Goal: Complete application form

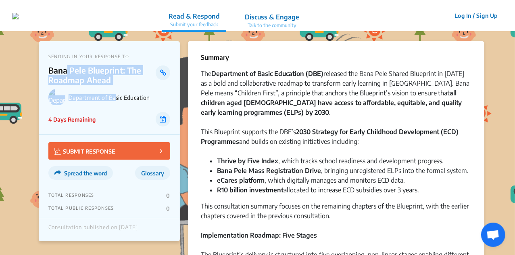
drag, startPoint x: 117, startPoint y: 85, endPoint x: 67, endPoint y: 75, distance: 51.5
click at [67, 75] on div "SENDING IN YOUR RESPONSE TO Bana Pele Blueprint: The Roadmap Ahead Department o…" at bounding box center [109, 87] width 141 height 93
click at [67, 75] on p "Bana Pele Blueprint: The Roadmap Ahead" at bounding box center [102, 74] width 108 height 19
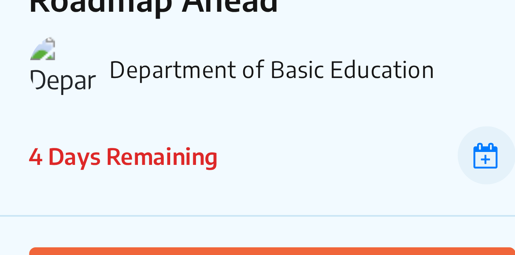
click at [56, 98] on img at bounding box center [56, 97] width 17 height 17
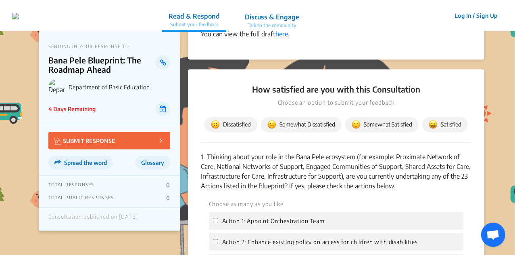
scroll to position [701, 0]
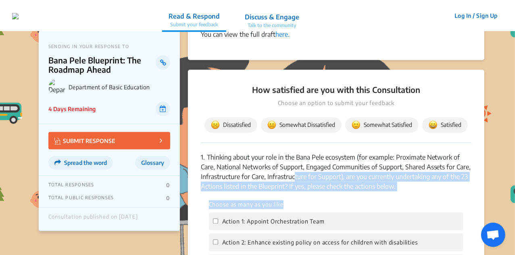
drag, startPoint x: 403, startPoint y: 204, endPoint x: 290, endPoint y: 182, distance: 114.2
click at [290, 182] on p "1. Thinking about your role in the Bana Pele ecosystem (for example: Proximate …" at bounding box center [336, 171] width 271 height 39
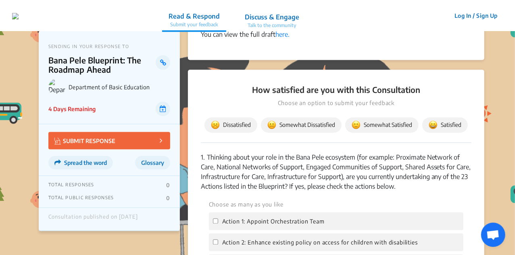
drag, startPoint x: 404, startPoint y: 195, endPoint x: 208, endPoint y: 167, distance: 198.1
click at [208, 167] on p "1. Thinking about your role in the Bana Pele ecosystem (for example: Proximate …" at bounding box center [336, 171] width 271 height 39
copy p "Thinking about your role in the Bana Pele ecosystem (for example: Proximate Net…"
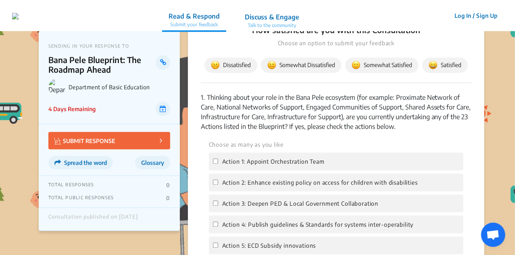
scroll to position [797, 0]
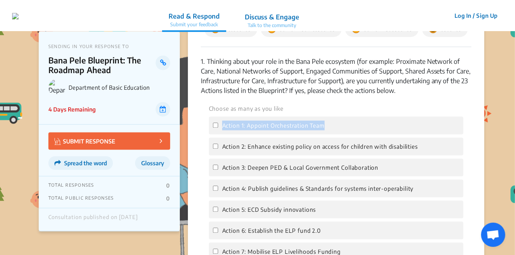
drag, startPoint x: 327, startPoint y: 136, endPoint x: 223, endPoint y: 136, distance: 103.7
click at [223, 134] on div "Action 1: Appoint Orchestration Team" at bounding box center [336, 125] width 255 height 18
copy span "Action 1: Appoint Orchestration Team"
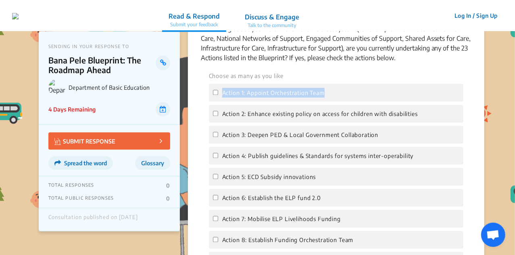
scroll to position [830, 0]
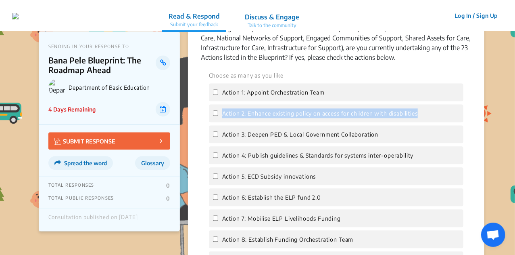
drag, startPoint x: 433, startPoint y: 122, endPoint x: 217, endPoint y: 126, distance: 216.6
click at [217, 122] on div "Action 2: Enhance existing policy on access for children with disabilities" at bounding box center [336, 113] width 255 height 18
copy span "Action 2: Enhance existing policy on access for children with disabilities"
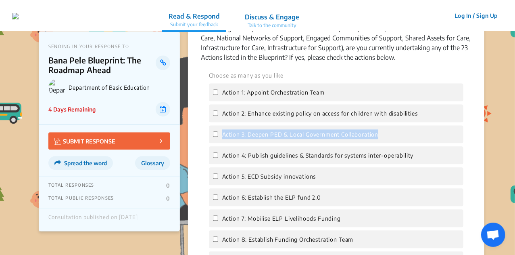
drag, startPoint x: 407, startPoint y: 142, endPoint x: 222, endPoint y: 146, distance: 184.8
click at [222, 143] on div "Action 3: Deepen PED & Local Government Collaboration" at bounding box center [336, 134] width 255 height 18
copy span "Action 3: Deepen PED & Local Government Collaboration"
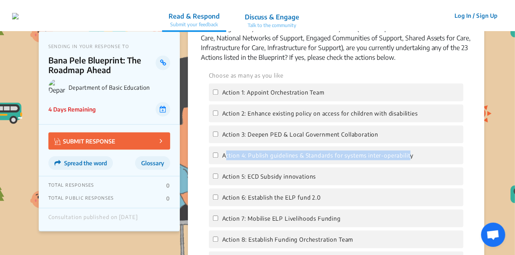
drag, startPoint x: 439, startPoint y: 164, endPoint x: 416, endPoint y: 165, distance: 23.4
click at [416, 164] on div "Action 4: Publish guidelines & Standards for systems inter-operability" at bounding box center [336, 155] width 255 height 18
click at [414, 159] on span "Action 4: Publish guidelines & Standards for systems inter-operability" at bounding box center [318, 155] width 192 height 7
click at [218, 157] on input "Action 4: Publish guidelines & Standards for systems inter-operability" at bounding box center [215, 154] width 5 height 5
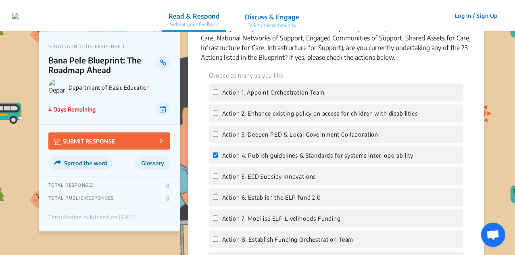
drag, startPoint x: 420, startPoint y: 165, endPoint x: 287, endPoint y: 172, distance: 133.7
click at [287, 164] on div "Action 4: Publish guidelines & Standards for systems inter-operability" at bounding box center [336, 155] width 255 height 18
click at [238, 159] on span "Action 4: Publish guidelines & Standards for systems inter-operability" at bounding box center [318, 155] width 192 height 7
click at [218, 157] on input "Action 4: Publish guidelines & Standards for systems inter-operability" at bounding box center [215, 154] width 5 height 5
checkbox input "false"
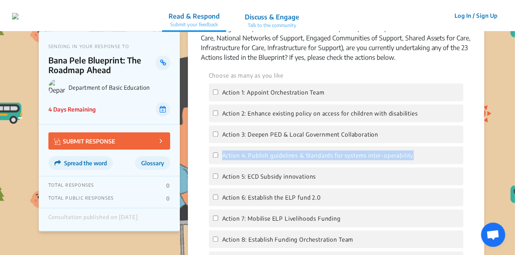
drag, startPoint x: 223, startPoint y: 164, endPoint x: 427, endPoint y: 164, distance: 203.7
click at [427, 164] on div "Action 4: Publish guidelines & Standards for systems inter-operability" at bounding box center [336, 155] width 255 height 18
copy span "Action 4: Publish guidelines & Standards for systems inter-operability"
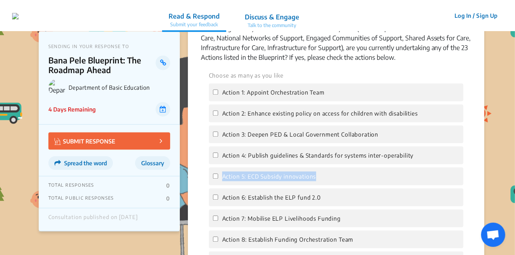
drag, startPoint x: 339, startPoint y: 187, endPoint x: 222, endPoint y: 188, distance: 117.0
click at [222, 185] on div "Action 5: ECD Subsidy innovations" at bounding box center [336, 176] width 255 height 18
copy span "Action 5: ECD Subsidy innovations"
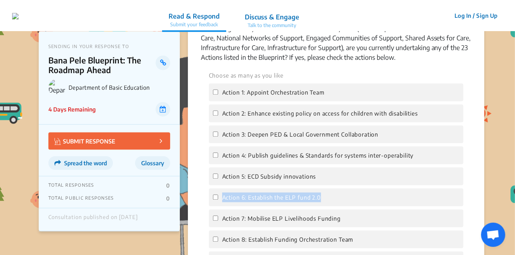
copy span "Action 6: Establish the ELP fund 2.0"
drag, startPoint x: 329, startPoint y: 206, endPoint x: 223, endPoint y: 209, distance: 106.1
click at [223, 206] on div "Action 6: Establish the ELP fund 2.0" at bounding box center [336, 197] width 255 height 18
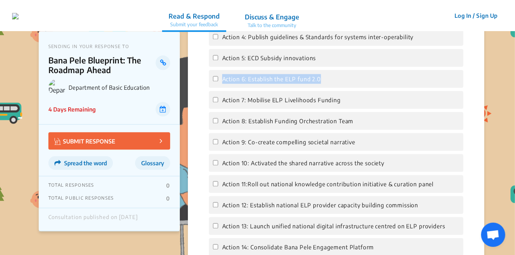
scroll to position [964, 0]
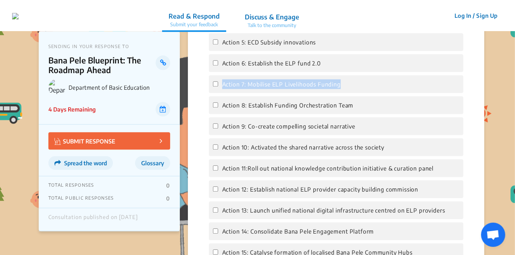
drag, startPoint x: 348, startPoint y: 95, endPoint x: 222, endPoint y: 95, distance: 125.8
click at [222, 93] on div "Action 7: Mobilise ELP Livelihoods Funding" at bounding box center [336, 84] width 255 height 18
copy span "Action 7: Mobilise ELP Livelihoods Funding"
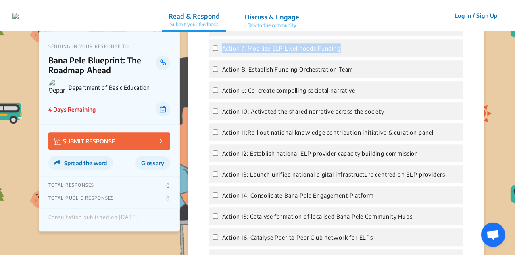
scroll to position [989, 0]
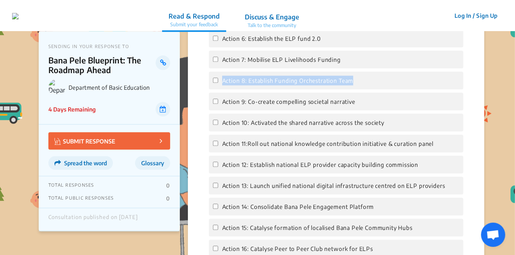
drag, startPoint x: 359, startPoint y: 93, endPoint x: 223, endPoint y: 94, distance: 136.7
click at [223, 89] on div "Action 8: Establish Funding Orchestration Team" at bounding box center [336, 80] width 255 height 18
copy span "Action 8: Establish Funding Orchestration Team"
click at [361, 110] on div "Action 9: Co-create compelling societal narrative" at bounding box center [336, 101] width 255 height 18
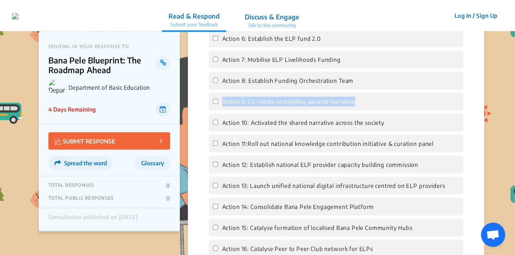
drag, startPoint x: 223, startPoint y: 112, endPoint x: 365, endPoint y: 113, distance: 142.0
click at [365, 110] on div "Action 9: Co-create compelling societal narrative" at bounding box center [336, 101] width 255 height 18
copy span "Action 9: Co-create compelling societal narrative"
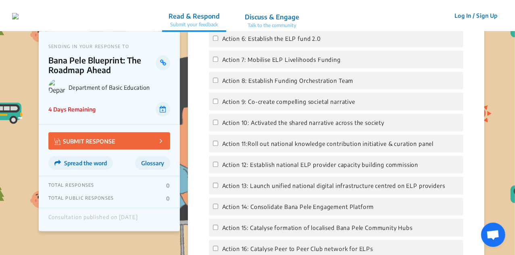
drag, startPoint x: 393, startPoint y: 132, endPoint x: 223, endPoint y: 132, distance: 169.8
click at [223, 131] on div "Action 10: Activated the shared narrative across the society" at bounding box center [336, 122] width 255 height 18
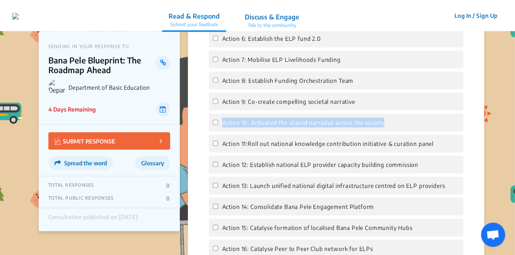
drag, startPoint x: 223, startPoint y: 132, endPoint x: 391, endPoint y: 134, distance: 167.8
click at [391, 131] on div "Action 10: Activated the shared narrative across the society" at bounding box center [336, 122] width 255 height 18
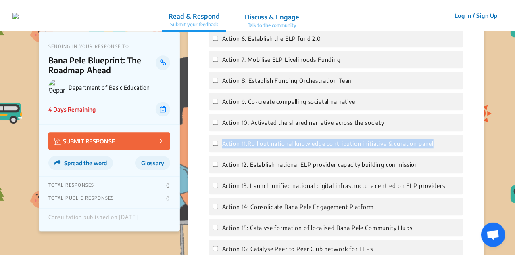
drag, startPoint x: 440, startPoint y: 150, endPoint x: 212, endPoint y: 144, distance: 228.0
click at [212, 144] on div "Action 11:Roll out national knowledge contribution initiative & curation panel" at bounding box center [336, 143] width 255 height 18
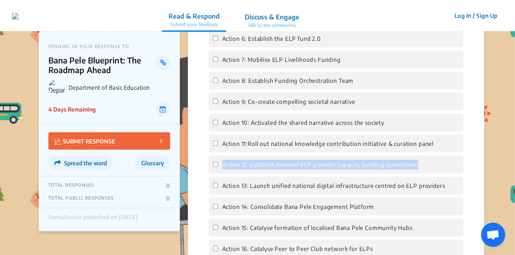
drag, startPoint x: 429, startPoint y: 167, endPoint x: 219, endPoint y: 174, distance: 210.3
click at [219, 173] on div "Action 12: Establish national ELP provider capacity building commission" at bounding box center [336, 164] width 255 height 18
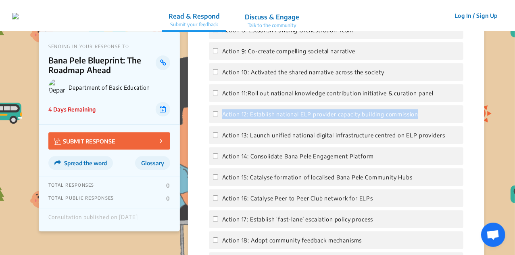
scroll to position [1039, 0]
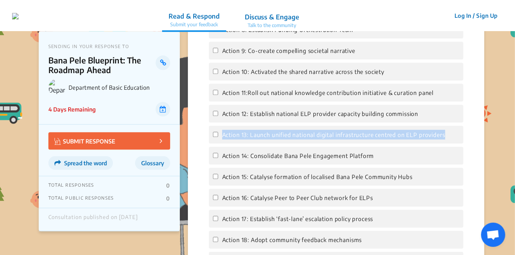
drag, startPoint x: 457, startPoint y: 145, endPoint x: 223, endPoint y: 144, distance: 233.9
click at [223, 143] on div "Action 13: Launch unified national digital infrastructure centred on ELP provid…" at bounding box center [336, 134] width 255 height 18
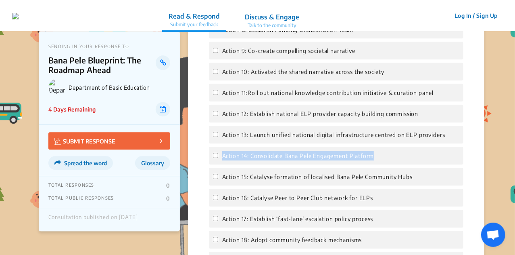
drag, startPoint x: 392, startPoint y: 162, endPoint x: 223, endPoint y: 161, distance: 169.0
click at [223, 161] on div "Action 14: Consolidate Bana Pele Engagement Platform" at bounding box center [336, 155] width 255 height 18
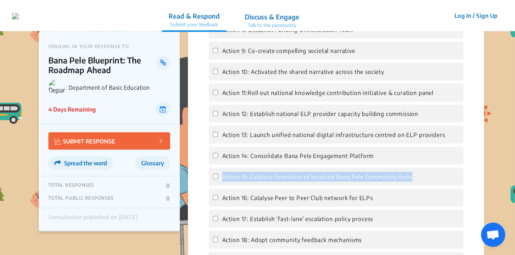
drag, startPoint x: 438, startPoint y: 192, endPoint x: 223, endPoint y: 185, distance: 214.3
click at [223, 185] on div "Action 15: Catalyse formation of localised Bana Pele Community Hubs" at bounding box center [336, 176] width 255 height 18
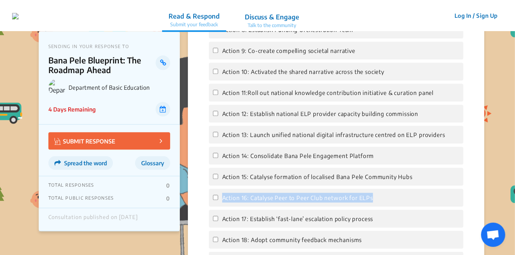
drag, startPoint x: 386, startPoint y: 202, endPoint x: 223, endPoint y: 204, distance: 162.6
click at [223, 204] on div "Action 16: Catalyse Peer to Peer Club network for ELPs" at bounding box center [336, 197] width 255 height 18
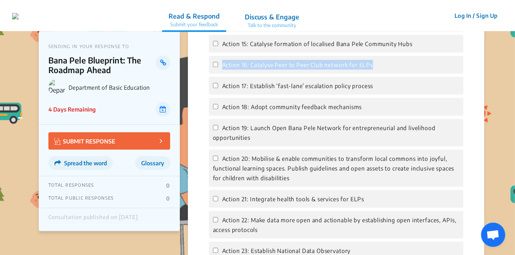
scroll to position [1173, 0]
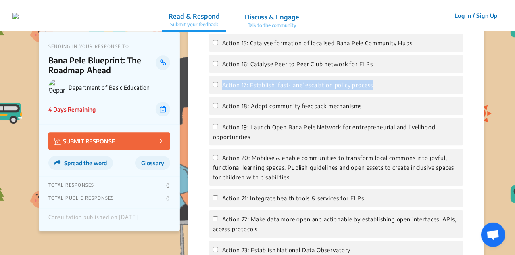
drag, startPoint x: 378, startPoint y: 99, endPoint x: 223, endPoint y: 97, distance: 154.9
click at [223, 94] on div "Action 17: Establish ‘fast-lane’ escalation policy process" at bounding box center [336, 85] width 255 height 18
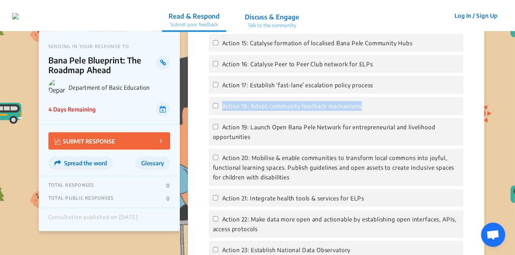
drag, startPoint x: 364, startPoint y: 113, endPoint x: 211, endPoint y: 117, distance: 152.9
click at [211, 115] on div "Action 18: Adopt community feedback mechanisms" at bounding box center [336, 106] width 255 height 18
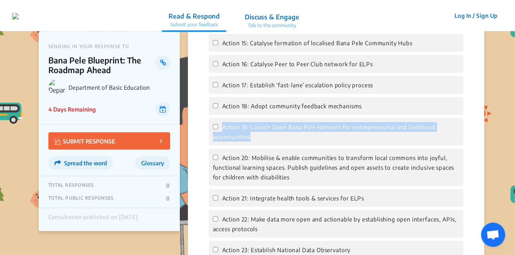
drag, startPoint x: 268, startPoint y: 144, endPoint x: 212, endPoint y: 137, distance: 56.1
click at [212, 137] on div "Action 19: Launch Open Bana Pele Network for entrepreneurial and livelihood opp…" at bounding box center [336, 131] width 255 height 27
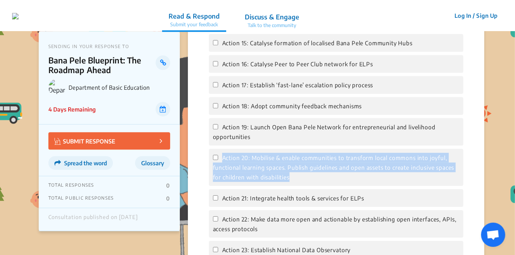
drag, startPoint x: 315, startPoint y: 186, endPoint x: 223, endPoint y: 165, distance: 94.2
click at [223, 165] on label "Action 20: Mobilise & enable communities to transform local commons into joyful…" at bounding box center [336, 166] width 246 height 29
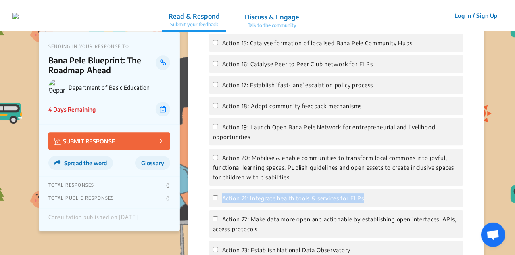
drag, startPoint x: 389, startPoint y: 213, endPoint x: 215, endPoint y: 205, distance: 173.6
click at [215, 205] on div "Action 21: Integrate health tools & services for ELPs" at bounding box center [336, 198] width 255 height 18
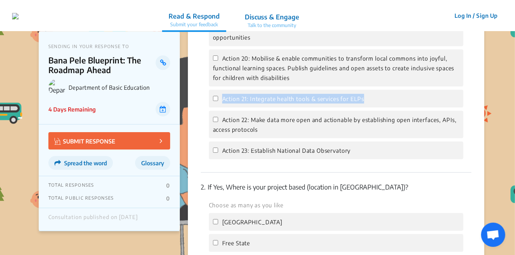
scroll to position [1273, 0]
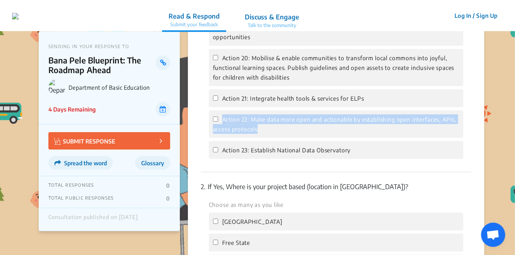
drag, startPoint x: 277, startPoint y: 146, endPoint x: 220, endPoint y: 132, distance: 58.3
click at [220, 132] on div "Action 22: Make data more open and actionable by establishing open interfaces, …" at bounding box center [336, 123] width 255 height 27
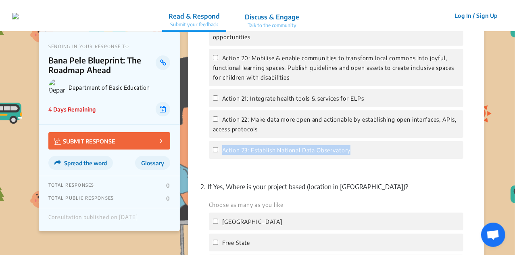
drag, startPoint x: 357, startPoint y: 157, endPoint x: 219, endPoint y: 163, distance: 137.7
click at [219, 159] on div "Action 23: Establish National Data Observatory" at bounding box center [336, 150] width 255 height 18
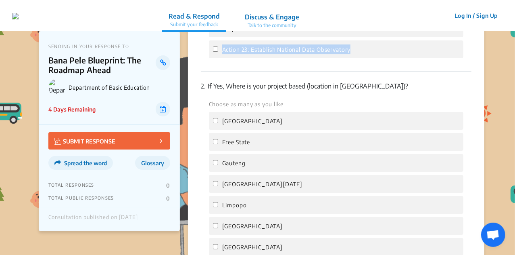
scroll to position [1373, 0]
click at [305, 107] on div "2. If Yes, Where is your project based (location in South Africa)? Choose as ma…" at bounding box center [336, 190] width 271 height 239
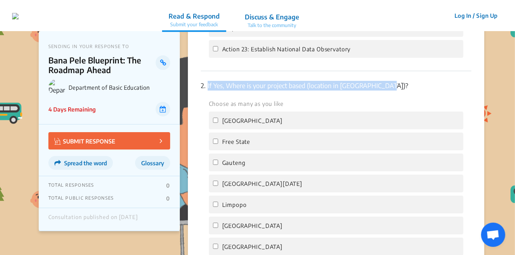
drag, startPoint x: 400, startPoint y: 95, endPoint x: 206, endPoint y: 99, distance: 194.1
click at [206, 90] on p "2. If Yes, Where is your project based (location in South Africa)?" at bounding box center [336, 86] width 271 height 10
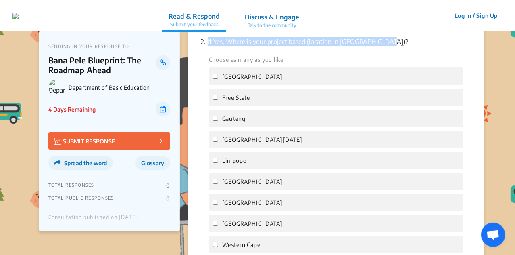
scroll to position [1413, 0]
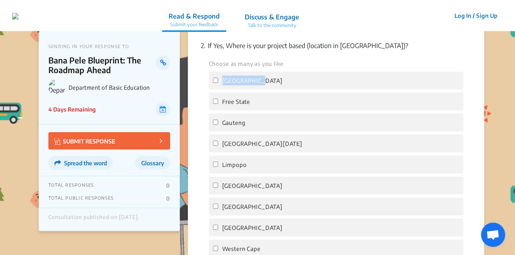
drag, startPoint x: 278, startPoint y: 87, endPoint x: 217, endPoint y: 91, distance: 61.8
click at [217, 89] on div "[GEOGRAPHIC_DATA]" at bounding box center [336, 80] width 255 height 18
drag, startPoint x: 258, startPoint y: 109, endPoint x: 210, endPoint y: 109, distance: 48.4
click at [210, 109] on div "Free State" at bounding box center [336, 101] width 255 height 18
drag, startPoint x: 276, startPoint y: 128, endPoint x: 206, endPoint y: 131, distance: 69.9
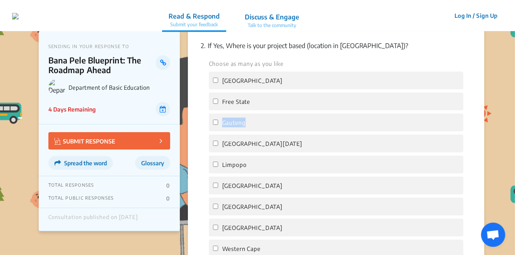
click at [206, 131] on div "Choose as many as you like Eastern Cape Free State Gauteng KwaZulu Natal Limpop…" at bounding box center [336, 157] width 271 height 198
drag, startPoint x: 267, startPoint y: 154, endPoint x: 217, endPoint y: 153, distance: 50.4
click at [217, 152] on div "[GEOGRAPHIC_DATA][DATE]" at bounding box center [336, 143] width 255 height 18
drag, startPoint x: 265, startPoint y: 171, endPoint x: 215, endPoint y: 174, distance: 50.5
click at [215, 173] on div "Limpopo" at bounding box center [336, 164] width 255 height 18
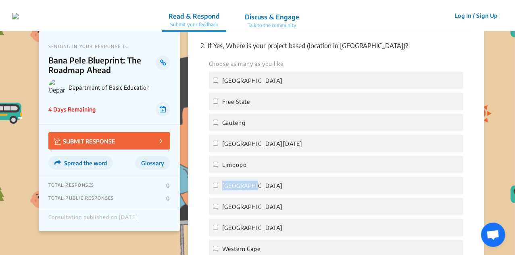
drag, startPoint x: 264, startPoint y: 195, endPoint x: 215, endPoint y: 192, distance: 49.3
click at [215, 192] on div "[GEOGRAPHIC_DATA]" at bounding box center [336, 185] width 255 height 18
drag, startPoint x: 261, startPoint y: 213, endPoint x: 217, endPoint y: 215, distance: 43.2
click at [217, 215] on div "[GEOGRAPHIC_DATA]" at bounding box center [336, 206] width 255 height 18
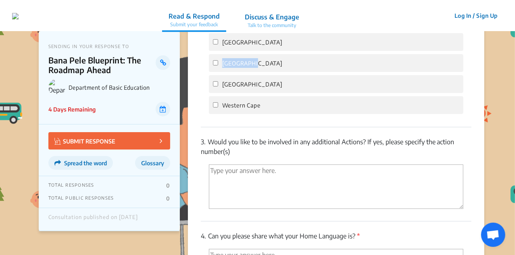
scroll to position [1557, 0]
drag, startPoint x: 266, startPoint y: 96, endPoint x: 223, endPoint y: 96, distance: 43.2
click at [223, 92] on div "[GEOGRAPHIC_DATA]" at bounding box center [336, 84] width 255 height 18
drag, startPoint x: 270, startPoint y: 114, endPoint x: 211, endPoint y: 114, distance: 58.5
click at [211, 113] on div "Western Cape" at bounding box center [336, 105] width 255 height 18
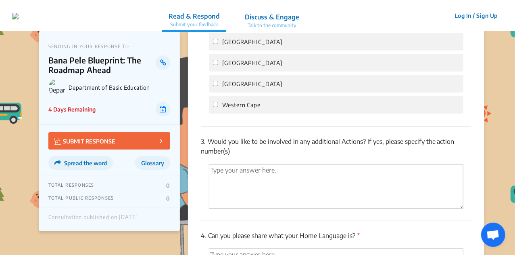
click at [271, 127] on div "2. If Yes, Where is your project based (location in South Africa)? Choose as ma…" at bounding box center [336, 6] width 271 height 239
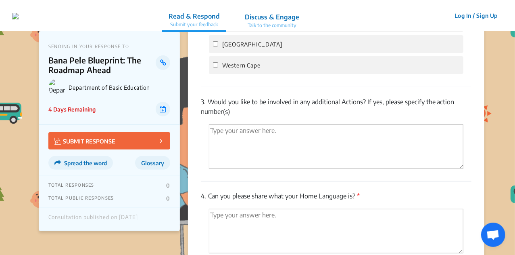
scroll to position [1600, 0]
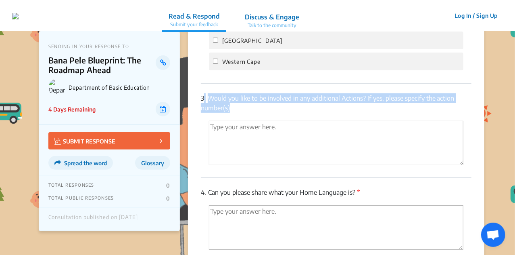
drag, startPoint x: 238, startPoint y: 123, endPoint x: 205, endPoint y: 108, distance: 36.5
click at [205, 108] on div "3. Would you like to be involved in any additional Actions? If yes, please spec…" at bounding box center [336, 130] width 271 height 94
click at [236, 108] on p "3. Would you like to be involved in any additional Actions? If yes, please spec…" at bounding box center [336, 102] width 271 height 19
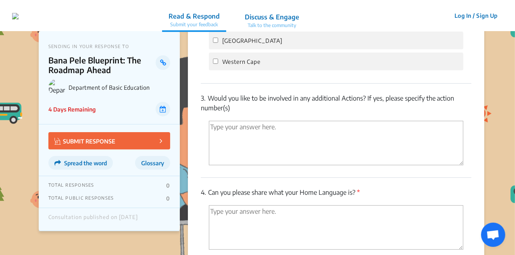
drag, startPoint x: 232, startPoint y: 118, endPoint x: 207, endPoint y: 106, distance: 27.4
click at [207, 106] on p "3. Would you like to be involved in any additional Actions? If yes, please spec…" at bounding box center [336, 102] width 271 height 19
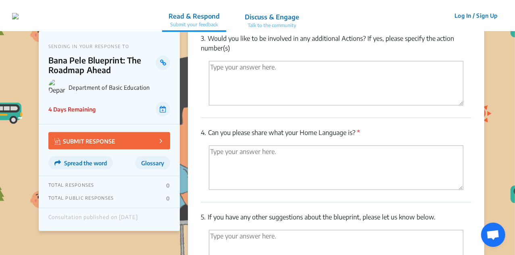
scroll to position [1662, 0]
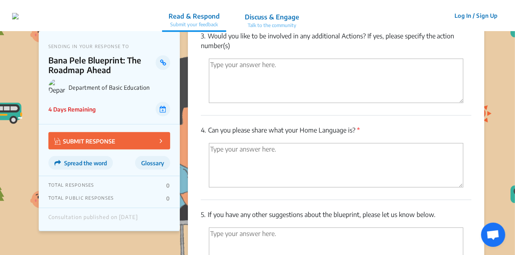
drag, startPoint x: 210, startPoint y: 139, endPoint x: 369, endPoint y: 138, distance: 159.7
click at [369, 135] on p "4. Can you please share what your Home Language is? *" at bounding box center [336, 130] width 271 height 10
click at [358, 135] on p "4. Can you please share what your Home Language is? *" at bounding box center [336, 130] width 271 height 10
drag, startPoint x: 358, startPoint y: 138, endPoint x: 207, endPoint y: 138, distance: 150.9
click at [207, 135] on p "4. Can you please share what your Home Language is? *" at bounding box center [336, 130] width 271 height 10
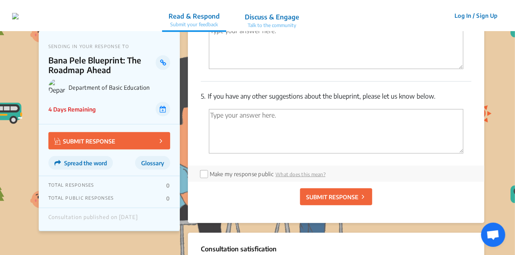
scroll to position [1781, 0]
drag, startPoint x: 209, startPoint y: 102, endPoint x: 481, endPoint y: 104, distance: 272.3
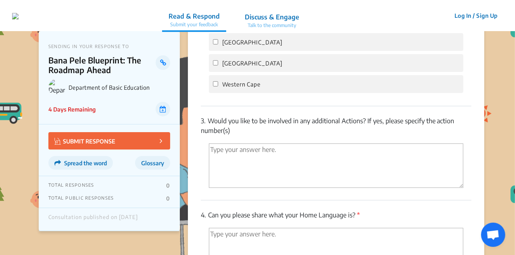
scroll to position [1696, 0]
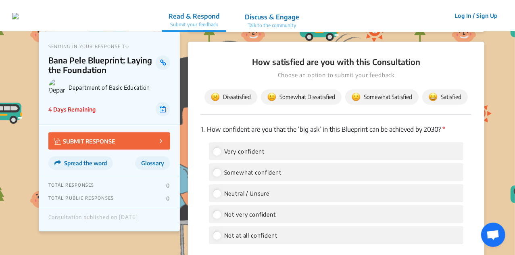
scroll to position [1173, 0]
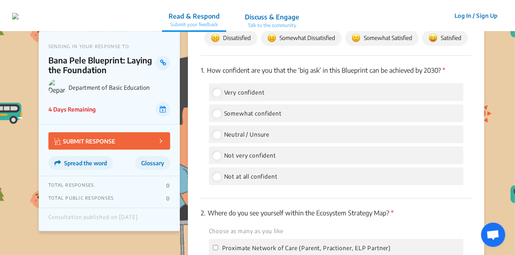
drag, startPoint x: 442, startPoint y: 71, endPoint x: 208, endPoint y: 70, distance: 233.5
click at [208, 70] on p "1. How confident are you that the ‘big ask’ in this Blueprint can be achieved b…" at bounding box center [336, 70] width 271 height 10
copy p "How confident are you that the ‘big ask’ in this Blueprint can be achieved by 2…"
copy label "Very confident"
drag, startPoint x: 292, startPoint y: 90, endPoint x: 216, endPoint y: 91, distance: 76.2
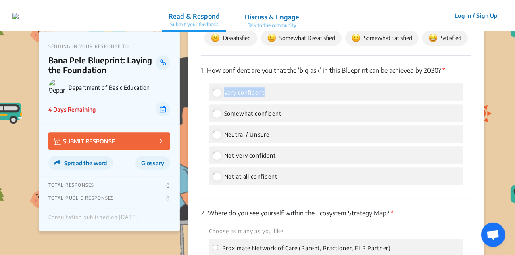
click at [216, 91] on div "Very confident" at bounding box center [336, 92] width 255 height 18
drag, startPoint x: 285, startPoint y: 112, endPoint x: 206, endPoint y: 110, distance: 78.7
click at [206, 110] on div "Very confident Somewhat confident Neutral / Unsure Not very confident Not at al…" at bounding box center [336, 134] width 271 height 102
copy label "Somewhat confident"
drag, startPoint x: 292, startPoint y: 135, endPoint x: 220, endPoint y: 134, distance: 72.2
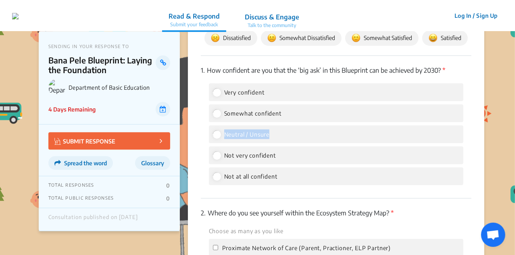
click at [220, 134] on div "Neutral / Unsure" at bounding box center [336, 134] width 255 height 18
copy label "Neutral / Unsure"
drag, startPoint x: 286, startPoint y: 156, endPoint x: 215, endPoint y: 159, distance: 71.0
click at [215, 159] on div "Not very confident" at bounding box center [336, 155] width 255 height 18
copy label "Not very confident"
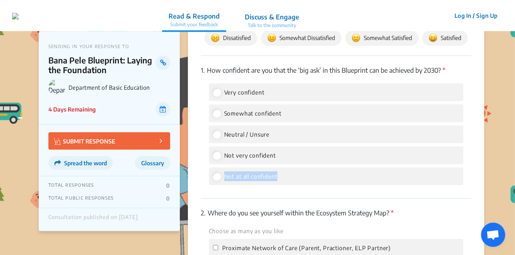
drag, startPoint x: 284, startPoint y: 171, endPoint x: 198, endPoint y: 175, distance: 86.4
copy label "Not at all confident"
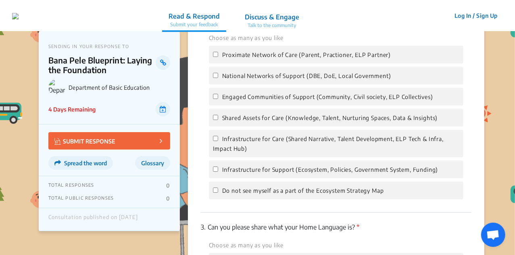
scroll to position [1299, 0]
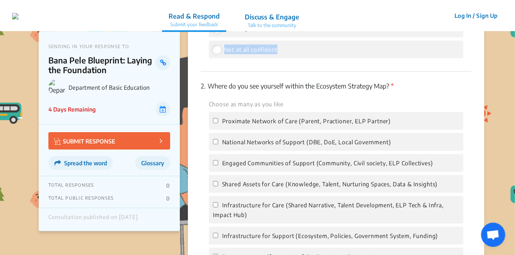
drag, startPoint x: 208, startPoint y: 85, endPoint x: 390, endPoint y: 79, distance: 181.6
click at [390, 79] on div "2. Where do you see yourself within the Ecosystem Strategy Map? * Choose as man…" at bounding box center [336, 174] width 271 height 207
copy p "Where do you see yourself within the Ecosystem Strategy Map?"
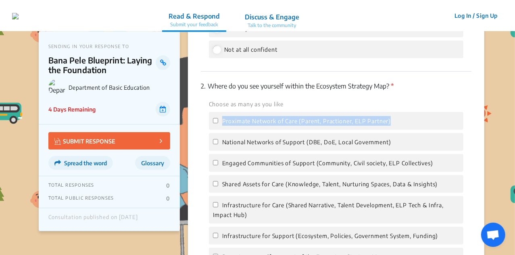
drag, startPoint x: 396, startPoint y: 120, endPoint x: 209, endPoint y: 119, distance: 187.2
click at [209, 119] on div "Proximate Network of Care (Parent, Practioner, ELP Partner)" at bounding box center [336, 121] width 255 height 18
copy label "Proximate Network of Care (Parent, Practioner, ELP Partner)"
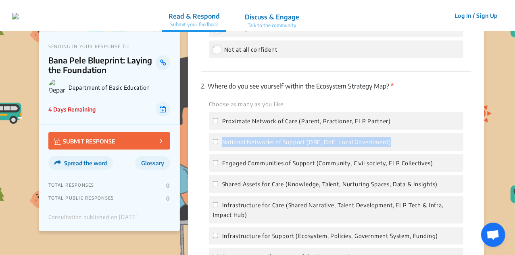
copy span "National Networks of Support (DBE, DoE, Local Government)"
drag, startPoint x: 400, startPoint y: 141, endPoint x: 223, endPoint y: 140, distance: 177.1
click at [223, 140] on div "National Networks of Support (DBE, DoE, Local Government)" at bounding box center [336, 142] width 255 height 18
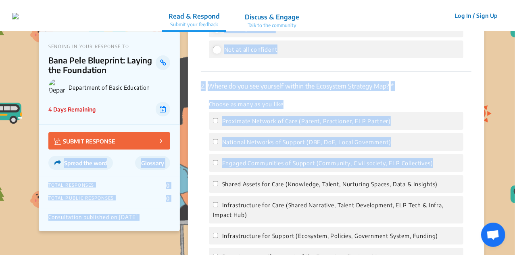
drag, startPoint x: 436, startPoint y: 160, endPoint x: 169, endPoint y: 148, distance: 267.7
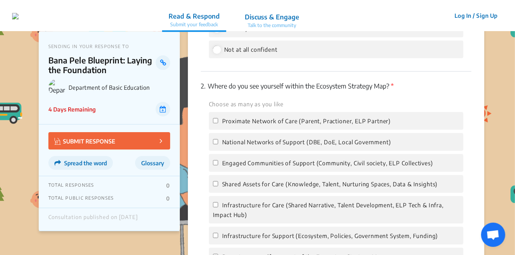
click at [438, 162] on div "Engaged Communities of Support (Community, Civil society, ELP Collectives)" at bounding box center [336, 163] width 255 height 18
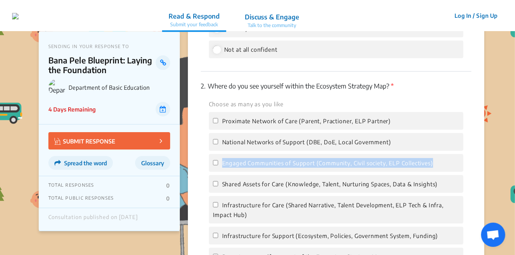
drag, startPoint x: 438, startPoint y: 162, endPoint x: 219, endPoint y: 161, distance: 219.8
click at [219, 161] on div "Engaged Communities of Support (Community, Civil society, ELP Collectives)" at bounding box center [336, 163] width 255 height 18
copy span "Engaged Communities of Support (Community, Civil society, ELP Collectives)"
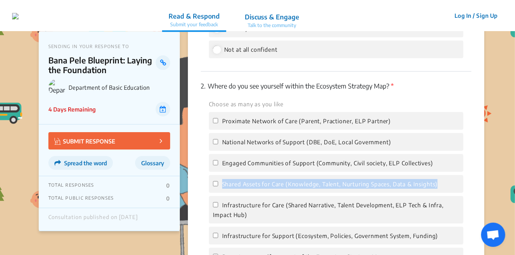
drag, startPoint x: 446, startPoint y: 186, endPoint x: 209, endPoint y: 184, distance: 237.2
click at [209, 184] on div "Shared Assets for Care (Knowledge, Talent, Nurturing Spaces, Data & Insights)" at bounding box center [336, 184] width 255 height 18
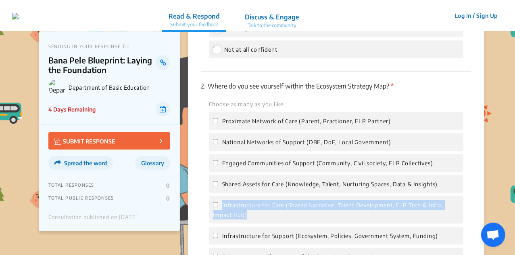
drag, startPoint x: 275, startPoint y: 216, endPoint x: 223, endPoint y: 200, distance: 54.6
click at [223, 200] on label "Infrastructure for Care (Shared Narrative, Talent Development, ELP Tech & Infra…" at bounding box center [336, 209] width 246 height 19
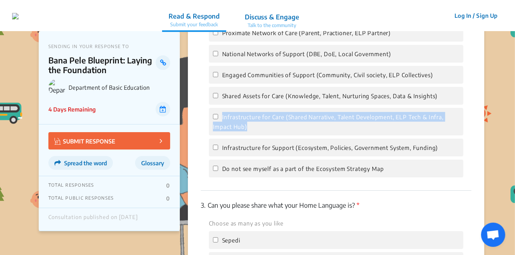
scroll to position [1388, 0]
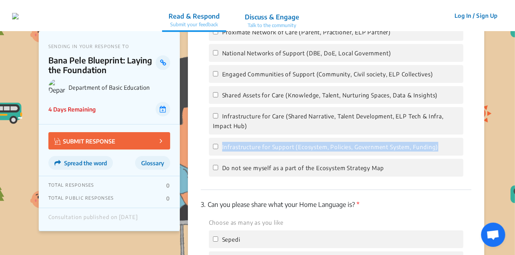
drag, startPoint x: 444, startPoint y: 144, endPoint x: 204, endPoint y: 148, distance: 240.4
click at [204, 148] on div "Choose as many as you like Proximate Network of Care (Parent, Practioner, ELP P…" at bounding box center [336, 93] width 271 height 166
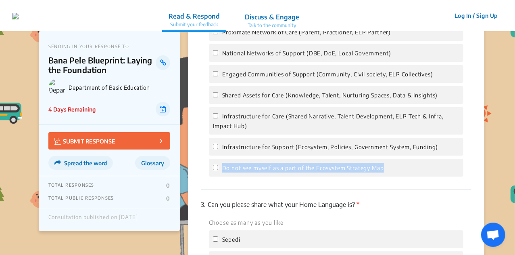
drag, startPoint x: 393, startPoint y: 168, endPoint x: 205, endPoint y: 172, distance: 188.0
click at [205, 172] on div "Choose as many as you like Proximate Network of Care (Parent, Practioner, ELP P…" at bounding box center [336, 93] width 271 height 166
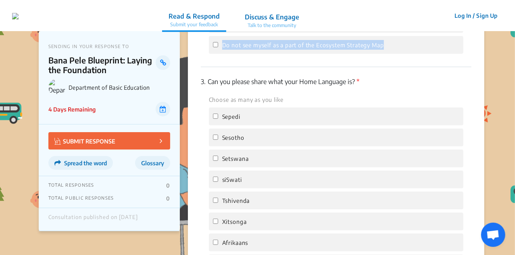
scroll to position [1509, 0]
drag, startPoint x: 356, startPoint y: 81, endPoint x: 207, endPoint y: 84, distance: 148.9
click at [207, 84] on p "3. Can you please share what your Home Language is? *" at bounding box center [336, 83] width 271 height 10
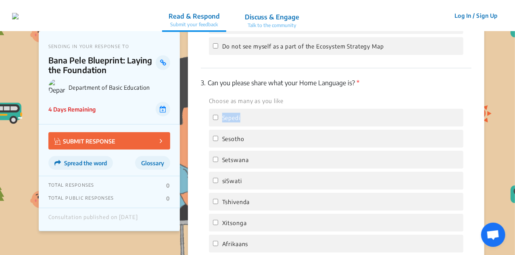
drag, startPoint x: 262, startPoint y: 121, endPoint x: 223, endPoint y: 116, distance: 39.5
click at [223, 116] on div "Sepedi" at bounding box center [336, 118] width 255 height 18
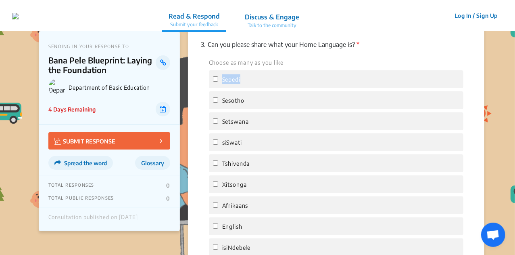
scroll to position [1549, 0]
drag, startPoint x: 251, startPoint y: 99, endPoint x: 223, endPoint y: 97, distance: 28.3
click at [223, 97] on div "Sesotho" at bounding box center [336, 99] width 255 height 18
drag, startPoint x: 273, startPoint y: 119, endPoint x: 222, endPoint y: 121, distance: 51.3
click at [222, 121] on div "Setswana" at bounding box center [336, 120] width 255 height 18
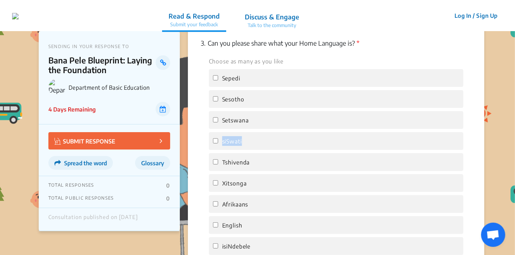
drag, startPoint x: 264, startPoint y: 138, endPoint x: 214, endPoint y: 139, distance: 50.4
click at [214, 139] on div "siSwati" at bounding box center [336, 141] width 255 height 18
drag, startPoint x: 273, startPoint y: 156, endPoint x: 221, endPoint y: 164, distance: 53.5
click at [221, 164] on div "Tshivenda" at bounding box center [336, 162] width 255 height 18
drag, startPoint x: 251, startPoint y: 182, endPoint x: 218, endPoint y: 184, distance: 33.1
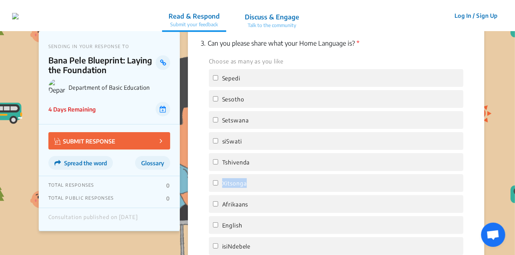
click at [218, 184] on div "Xitsonga" at bounding box center [336, 183] width 255 height 18
drag, startPoint x: 264, startPoint y: 200, endPoint x: 213, endPoint y: 202, distance: 51.3
click at [213, 202] on div "Afrikaans" at bounding box center [336, 204] width 255 height 18
drag, startPoint x: 251, startPoint y: 224, endPoint x: 223, endPoint y: 222, distance: 28.7
click at [223, 222] on div "English" at bounding box center [336, 225] width 255 height 18
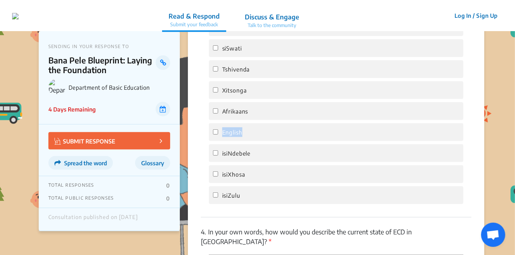
scroll to position [1643, 0]
drag, startPoint x: 269, startPoint y: 153, endPoint x: 216, endPoint y: 152, distance: 52.5
click at [216, 152] on div "isiNdebele" at bounding box center [336, 152] width 255 height 18
drag, startPoint x: 257, startPoint y: 178, endPoint x: 215, endPoint y: 174, distance: 41.7
click at [215, 174] on div "isiXhosa" at bounding box center [336, 173] width 255 height 18
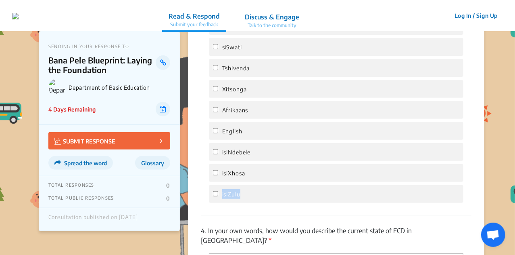
drag, startPoint x: 253, startPoint y: 188, endPoint x: 210, endPoint y: 195, distance: 42.8
click at [210, 195] on div "isiZulu" at bounding box center [336, 194] width 255 height 18
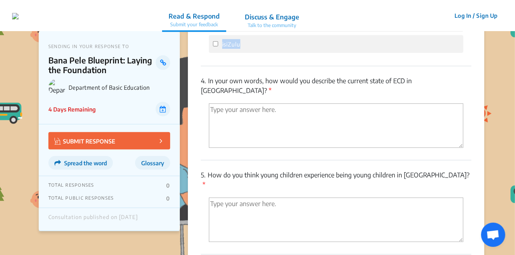
scroll to position [1825, 0]
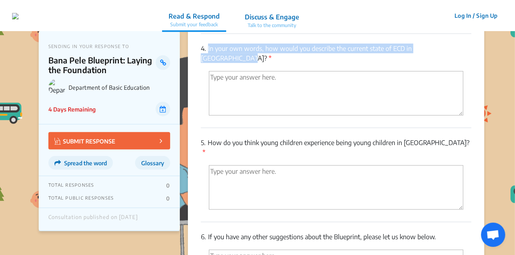
drag, startPoint x: 208, startPoint y: 46, endPoint x: 453, endPoint y: 50, distance: 244.5
click at [453, 50] on p "4. In your own words, how would you describe the current state of ECD in South …" at bounding box center [336, 53] width 271 height 19
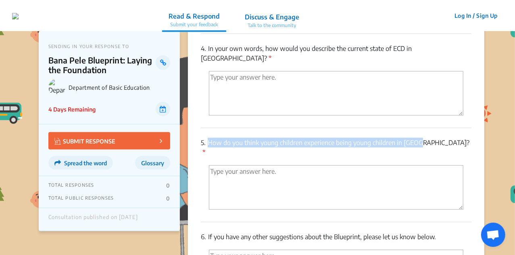
drag, startPoint x: 208, startPoint y: 133, endPoint x: 416, endPoint y: 134, distance: 207.7
click at [416, 138] on p "5. How do you think young children experience being young children in SA? *" at bounding box center [336, 147] width 271 height 19
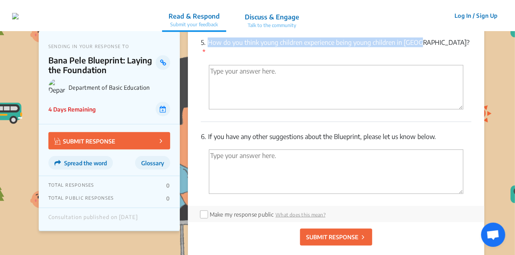
scroll to position [1926, 0]
drag, startPoint x: 209, startPoint y: 114, endPoint x: 470, endPoint y: 107, distance: 260.3
click at [470, 121] on div "6. If you have any other suggestions about the Blueprint, please let us know be…" at bounding box center [336, 163] width 271 height 84
click at [448, 131] on p "6. If you have any other suggestions about the Blueprint, please let us know be…" at bounding box center [336, 136] width 271 height 10
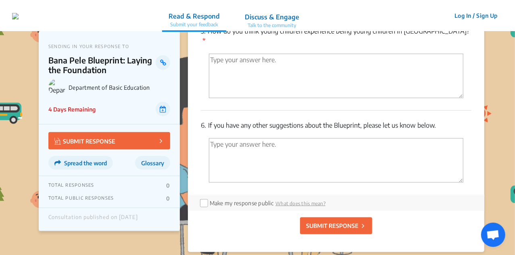
scroll to position [1894, 0]
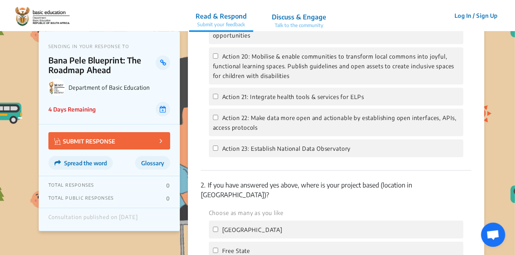
scroll to position [1375, 0]
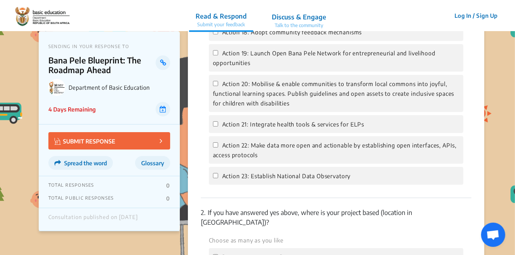
scroll to position [1354, 0]
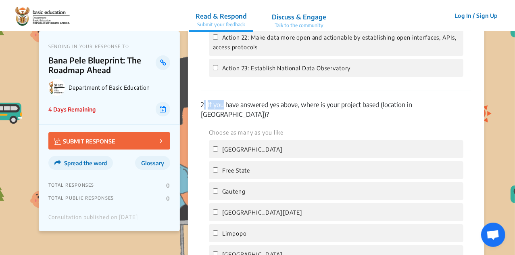
drag, startPoint x: 205, startPoint y: 112, endPoint x: 223, endPoint y: 111, distance: 18.2
click at [223, 111] on p "2. If you have answered yes above, where is your project based (location in Sou…" at bounding box center [336, 109] width 271 height 19
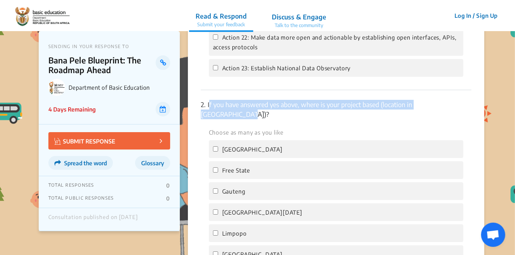
drag, startPoint x: 209, startPoint y: 112, endPoint x: 457, endPoint y: 103, distance: 248.6
click at [457, 103] on div "2. If you have answered yes above, where is your project based (location in Sou…" at bounding box center [336, 214] width 271 height 249
copy p "If you have answered yes above, where is your project based (location in [GEOGR…"
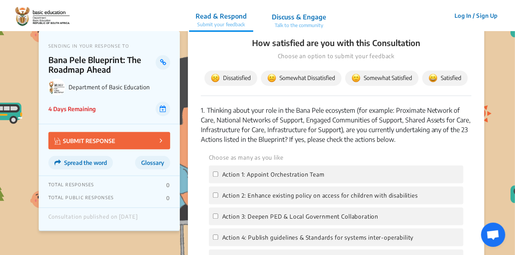
scroll to position [760, 0]
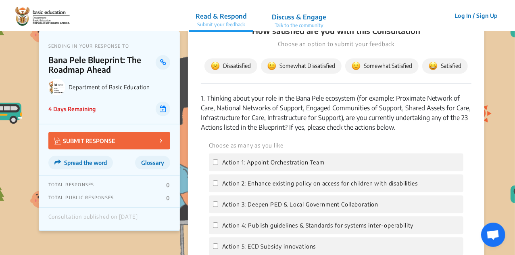
drag, startPoint x: 412, startPoint y: 142, endPoint x: 208, endPoint y: 110, distance: 206.9
click at [208, 110] on p "1. Thinking about your role in the Bana Pele ecosystem (for example: Proximate …" at bounding box center [336, 113] width 271 height 39
copy p "Thinking about your role in the Bana Pele ecosystem (for example: Proximate Net…"
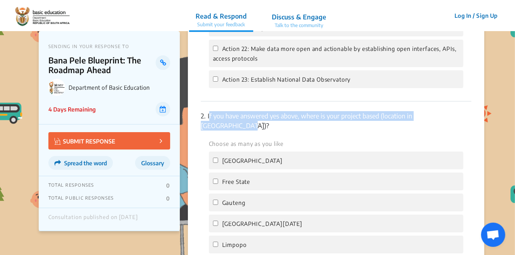
scroll to position [1344, 0]
copy p "If you have answered yes above, where is your project based (location in [GEOGR…"
drag, startPoint x: 207, startPoint y: 123, endPoint x: 456, endPoint y: 126, distance: 248.9
click at [456, 126] on p "2. If you have answered yes above, where is your project based (location in Sou…" at bounding box center [336, 119] width 271 height 19
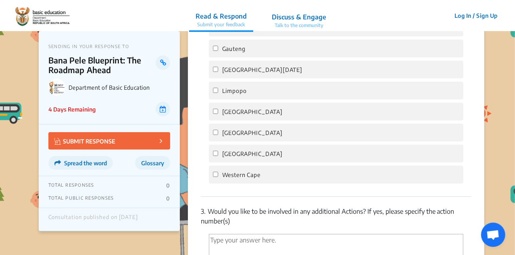
scroll to position [1558, 0]
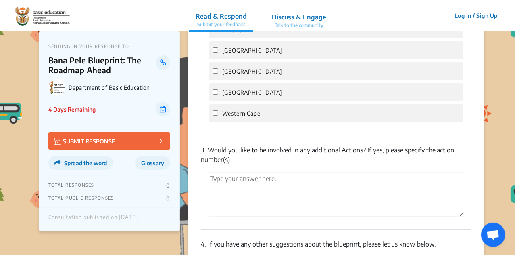
drag, startPoint x: 234, startPoint y: 161, endPoint x: 209, endPoint y: 149, distance: 27.4
click at [209, 149] on p "3. Would you like to be involved in any additional Actions? If yes, please spec…" at bounding box center [336, 154] width 271 height 19
copy p "Would you like to be involved in any additional Actions? If yes, please specify…"
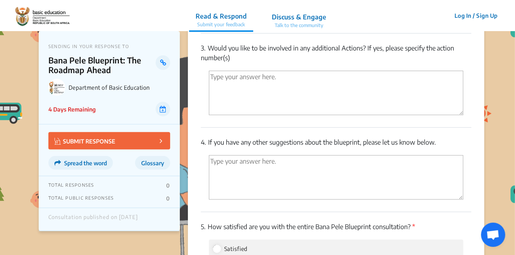
scroll to position [1662, 0]
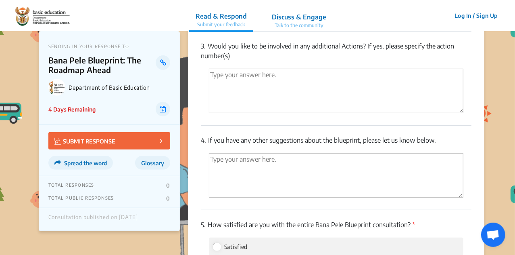
copy p "If you have any other suggestions about the blueprint, please let us know below."
drag, startPoint x: 208, startPoint y: 137, endPoint x: 468, endPoint y: 138, distance: 259.8
click at [468, 138] on p "4. If you have any other suggestions about the blueprint, please let us know be…" at bounding box center [336, 140] width 271 height 10
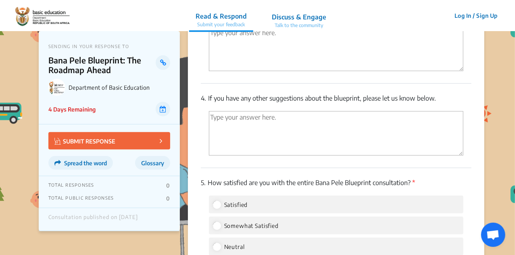
scroll to position [1696, 0]
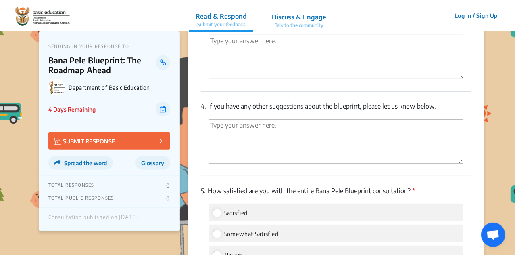
click at [209, 188] on p "5. How satisfied are you with the entire Bana Pele Blueprint consultation? *" at bounding box center [336, 191] width 271 height 10
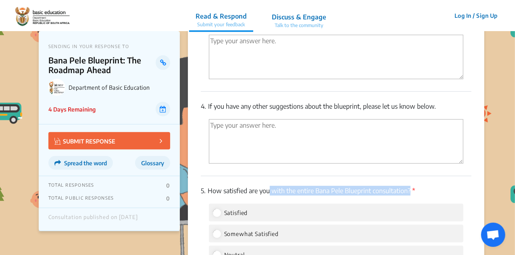
drag, startPoint x: 409, startPoint y: 186, endPoint x: 267, endPoint y: 183, distance: 142.0
click at [267, 183] on div "5. How satisfied are you with the entire Bana Pele Blueprint consultation? * Sa…" at bounding box center [336, 247] width 271 height 142
drag, startPoint x: 209, startPoint y: 187, endPoint x: 410, endPoint y: 190, distance: 201.3
click at [410, 190] on p "5. How satisfied are you with the entire Bana Pele Blueprint consultation? *" at bounding box center [336, 191] width 271 height 10
copy p "How satisfied are you with the entire Bana Pele Blueprint consultation?"
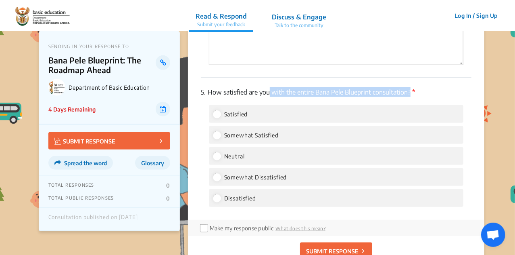
scroll to position [1805, 0]
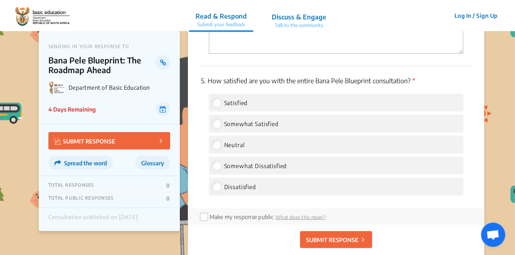
click at [272, 105] on div "Satisfied" at bounding box center [336, 103] width 255 height 18
click at [224, 102] on span "Satisfied" at bounding box center [236, 102] width 24 height 7
click at [220, 102] on input "Satisfied" at bounding box center [216, 102] width 7 height 7
radio input "true"
drag, startPoint x: 224, startPoint y: 102, endPoint x: 230, endPoint y: 102, distance: 5.6
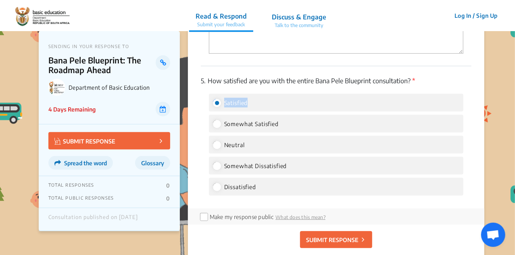
click at [230, 102] on span "Satisfied" at bounding box center [236, 102] width 24 height 7
click at [220, 102] on input "Satisfied" at bounding box center [216, 102] width 7 height 7
click at [230, 102] on span "Satisfied" at bounding box center [236, 102] width 24 height 7
click at [220, 102] on input "Satisfied" at bounding box center [216, 102] width 7 height 7
drag, startPoint x: 257, startPoint y: 102, endPoint x: 225, endPoint y: 96, distance: 33.3
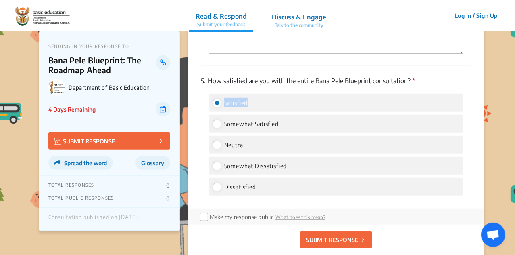
click at [225, 96] on div "Satisfied" at bounding box center [336, 103] width 255 height 18
copy label "Satisfied"
drag, startPoint x: 286, startPoint y: 122, endPoint x: 224, endPoint y: 122, distance: 62.1
click at [224, 122] on div "Somewhat Satisfied" at bounding box center [336, 124] width 255 height 18
copy span "Somewhat Satisfied"
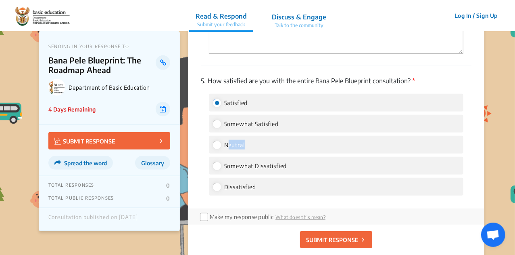
copy span "eutral"
drag, startPoint x: 275, startPoint y: 146, endPoint x: 225, endPoint y: 145, distance: 50.4
click at [225, 145] on div "Neutral" at bounding box center [336, 145] width 255 height 18
drag, startPoint x: 294, startPoint y: 165, endPoint x: 215, endPoint y: 160, distance: 79.2
click at [215, 160] on div "Somewhat Dissatisfied" at bounding box center [336, 166] width 255 height 18
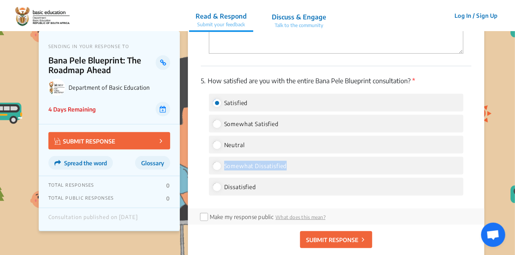
copy label "Somewhat Dissatisfied"
drag, startPoint x: 293, startPoint y: 181, endPoint x: 224, endPoint y: 183, distance: 69.4
click at [224, 183] on div "Dissatisfied" at bounding box center [336, 186] width 255 height 18
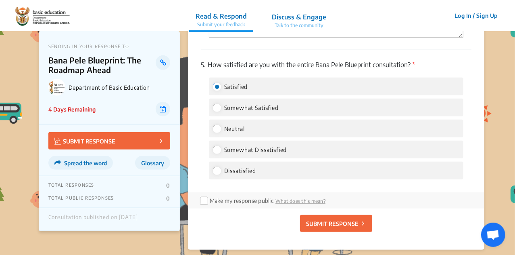
click at [411, 60] on p "5. How satisfied are you with the entire Bana Pele Blueprint consultation? *" at bounding box center [336, 65] width 271 height 10
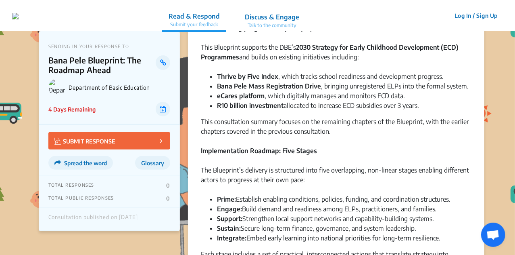
scroll to position [85, 0]
